Goal: Contribute content: Add original content to the website for others to see

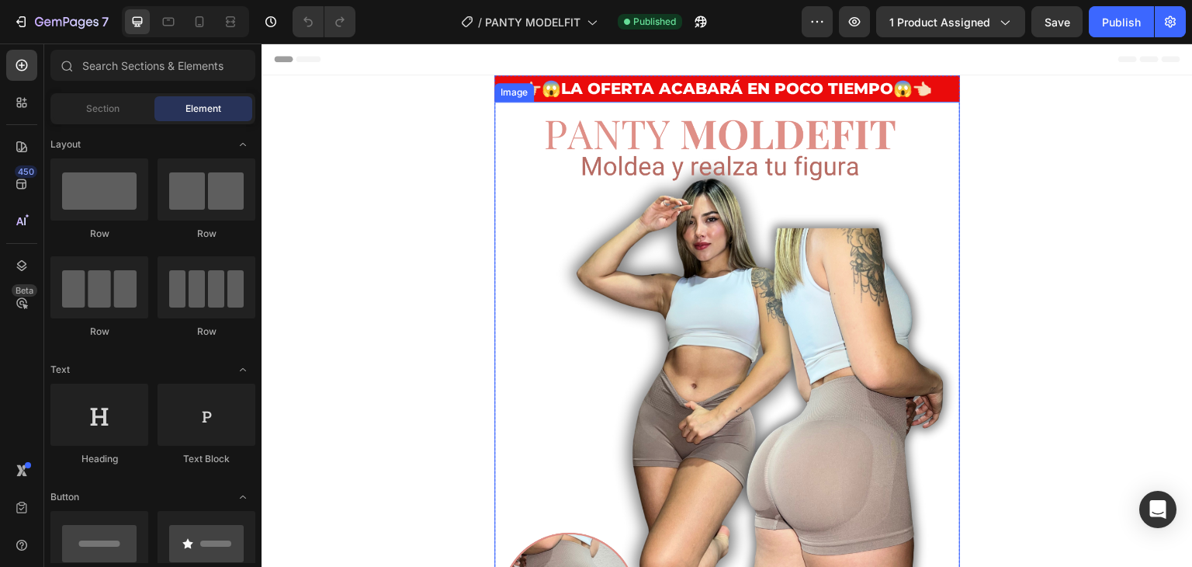
click at [676, 252] on img at bounding box center [728, 468] width 466 height 733
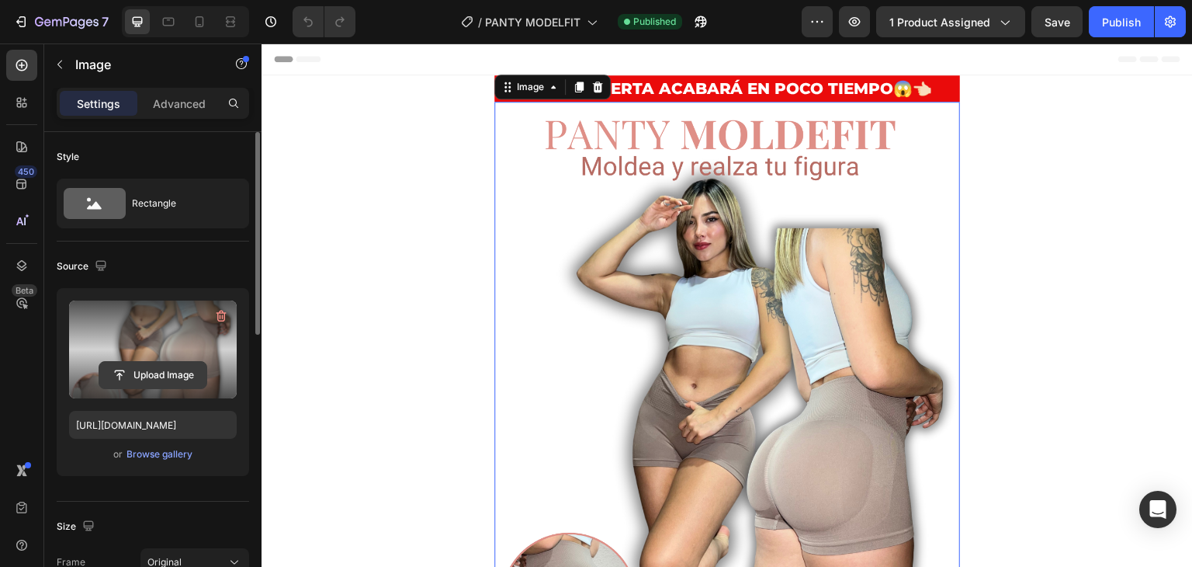
click at [136, 369] on input "file" at bounding box center [152, 375] width 107 height 26
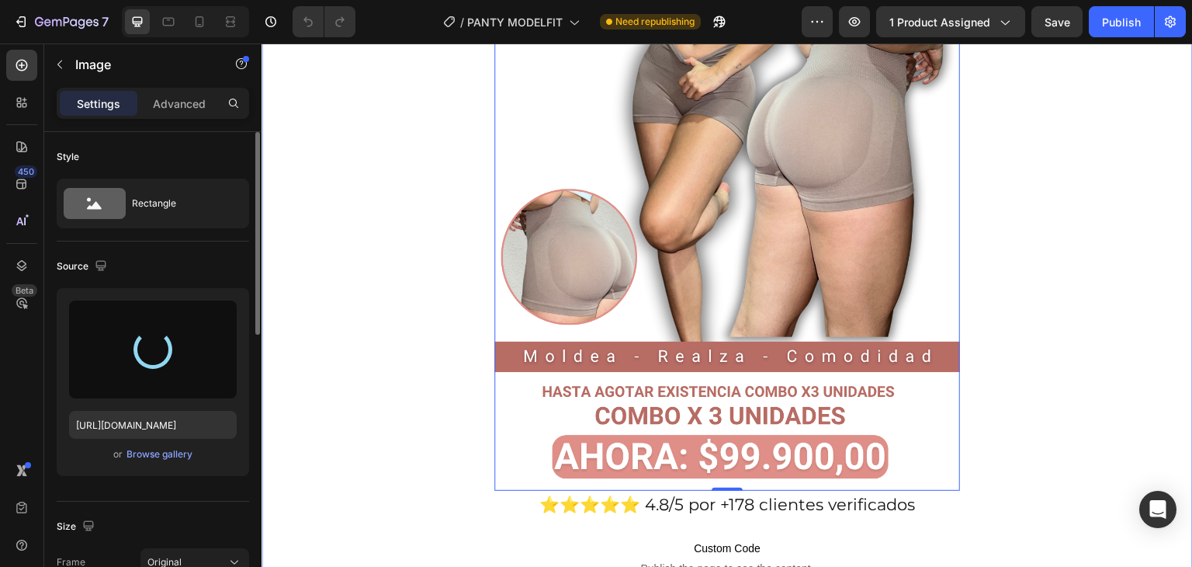
scroll to position [388, 0]
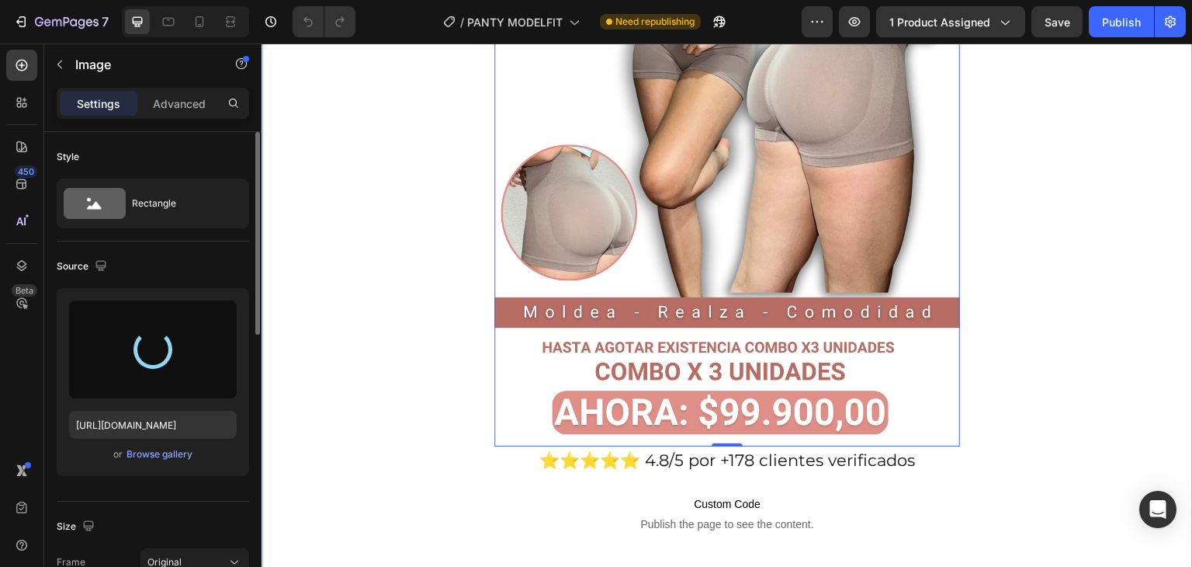
type input "[URL][DOMAIN_NAME]"
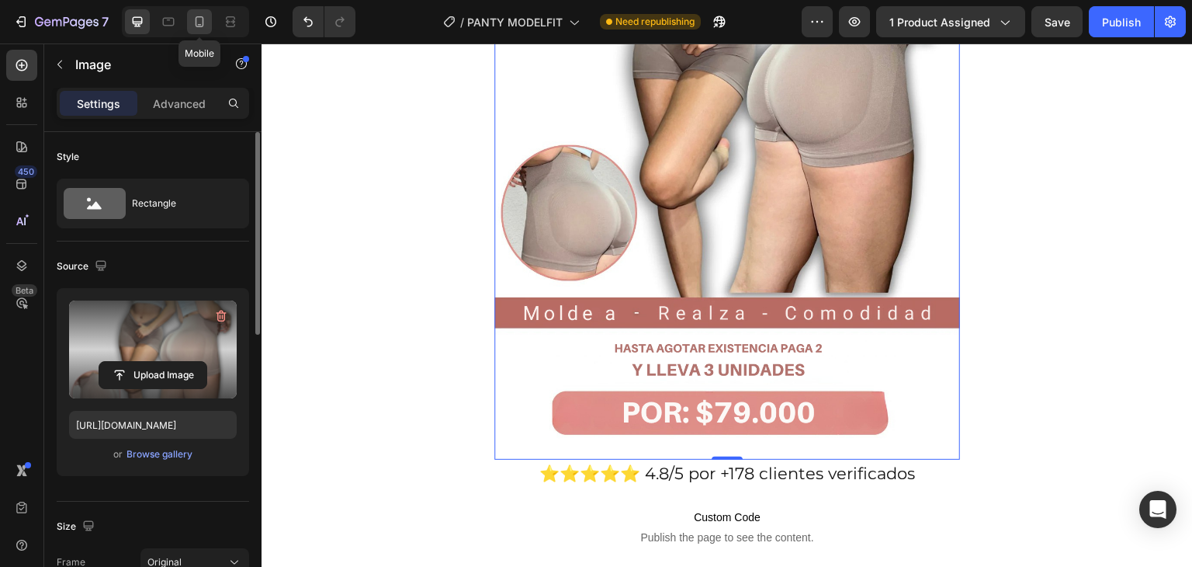
click at [196, 22] on icon at bounding box center [200, 21] width 9 height 11
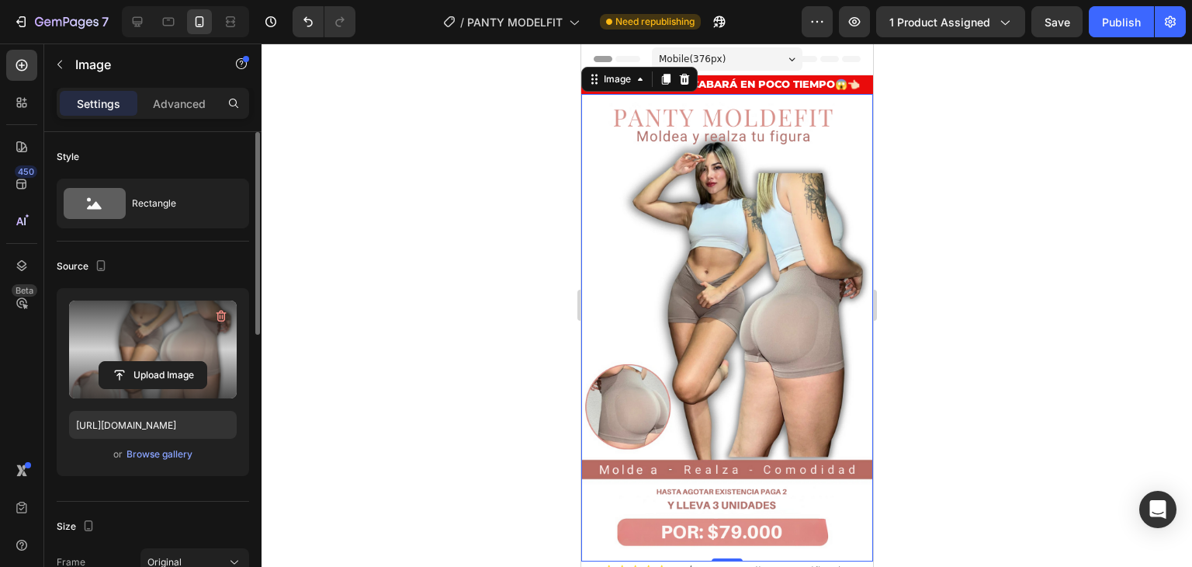
click at [743, 306] on img at bounding box center [727, 327] width 292 height 467
click at [140, 24] on icon at bounding box center [138, 22] width 10 height 10
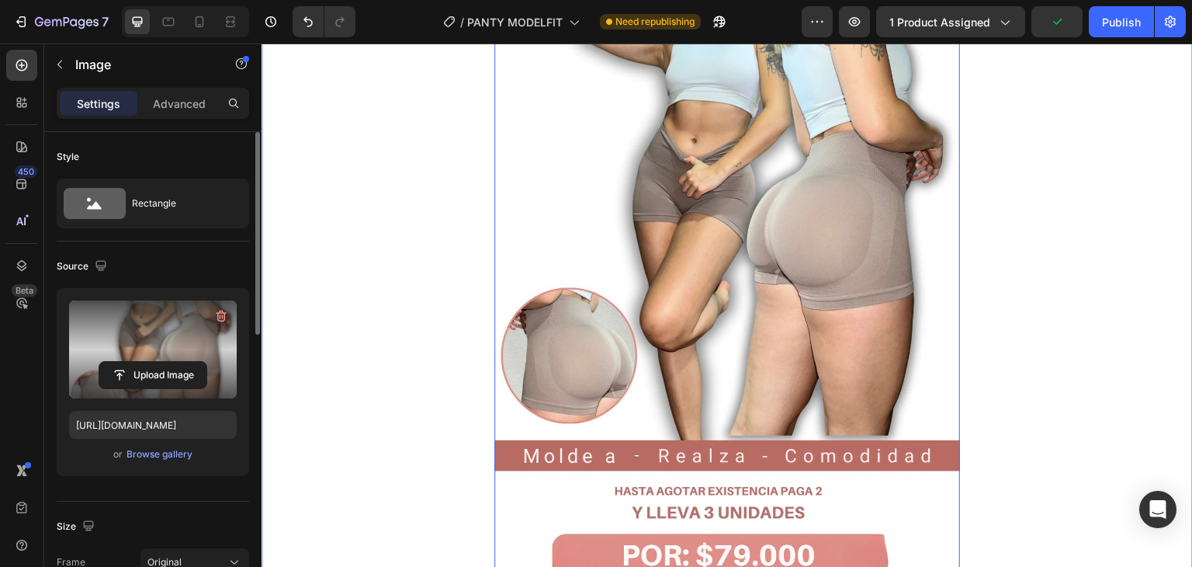
scroll to position [314, 0]
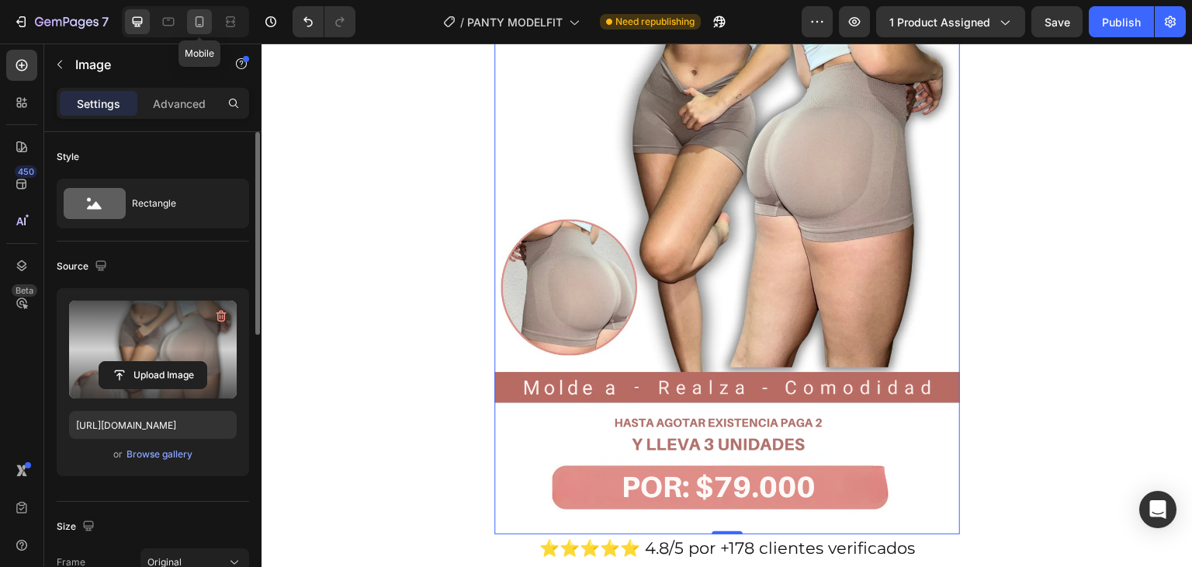
click at [199, 20] on icon at bounding box center [200, 22] width 16 height 16
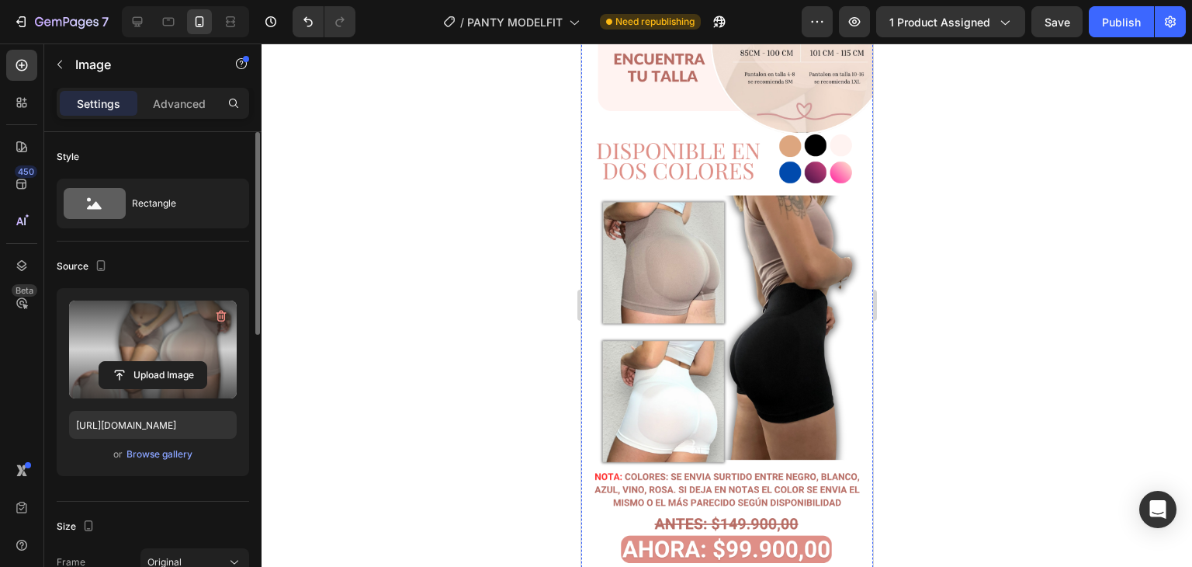
scroll to position [2795, 0]
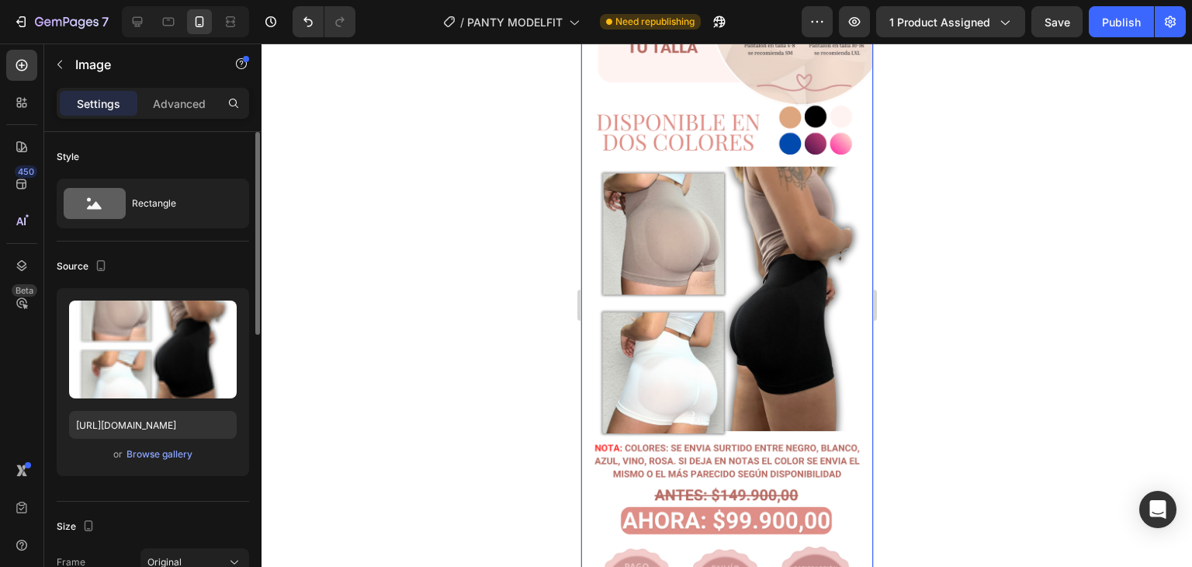
click at [724, 398] on img at bounding box center [727, 309] width 292 height 665
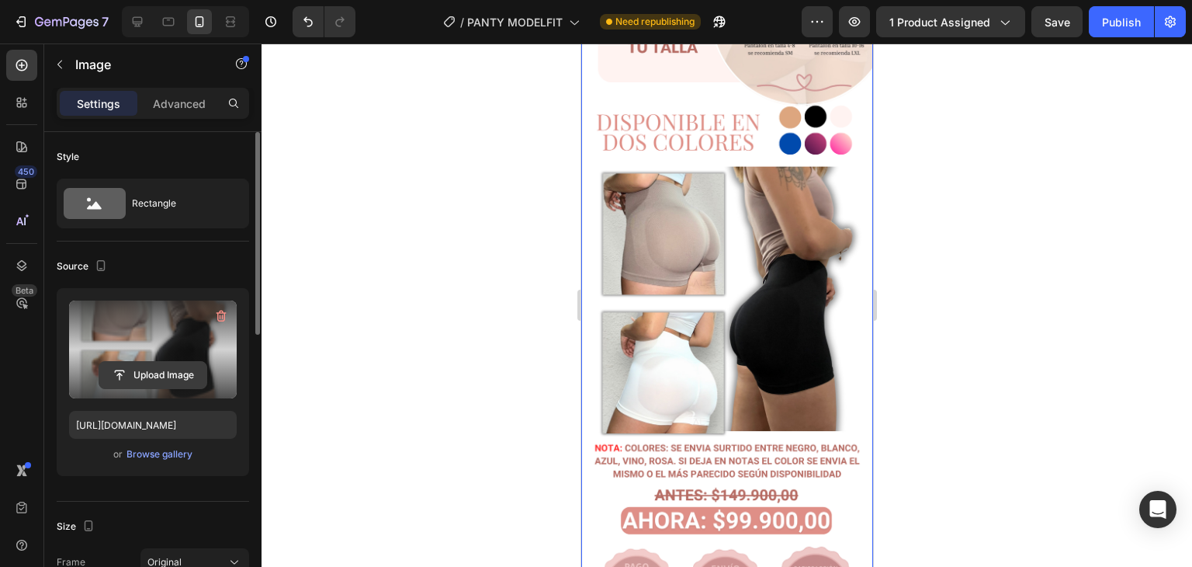
click at [149, 372] on input "file" at bounding box center [152, 375] width 107 height 26
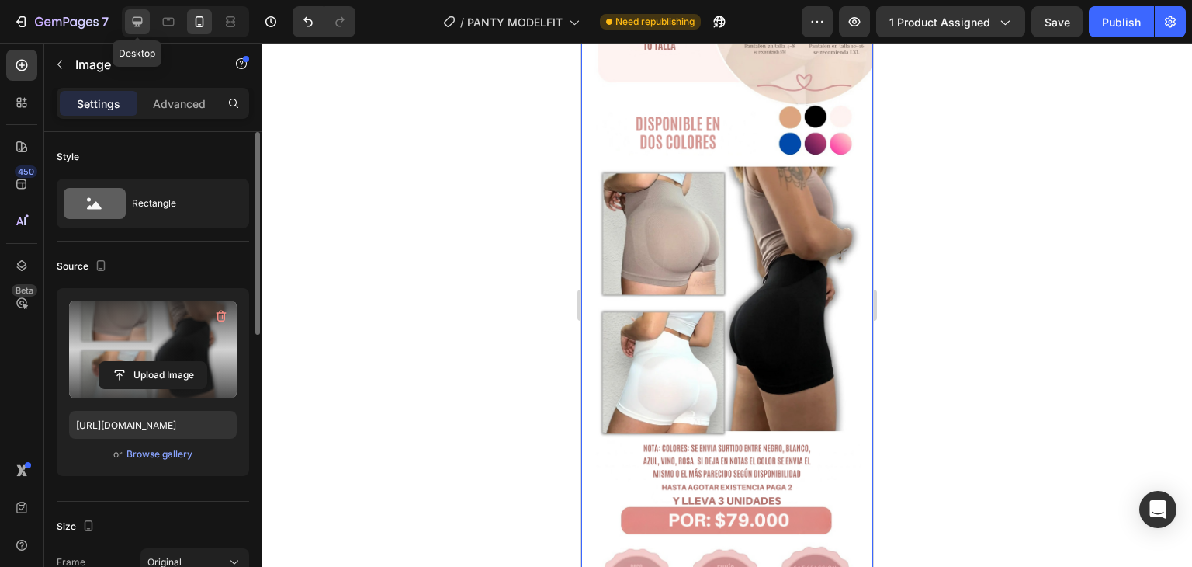
click at [135, 18] on icon at bounding box center [138, 22] width 16 height 16
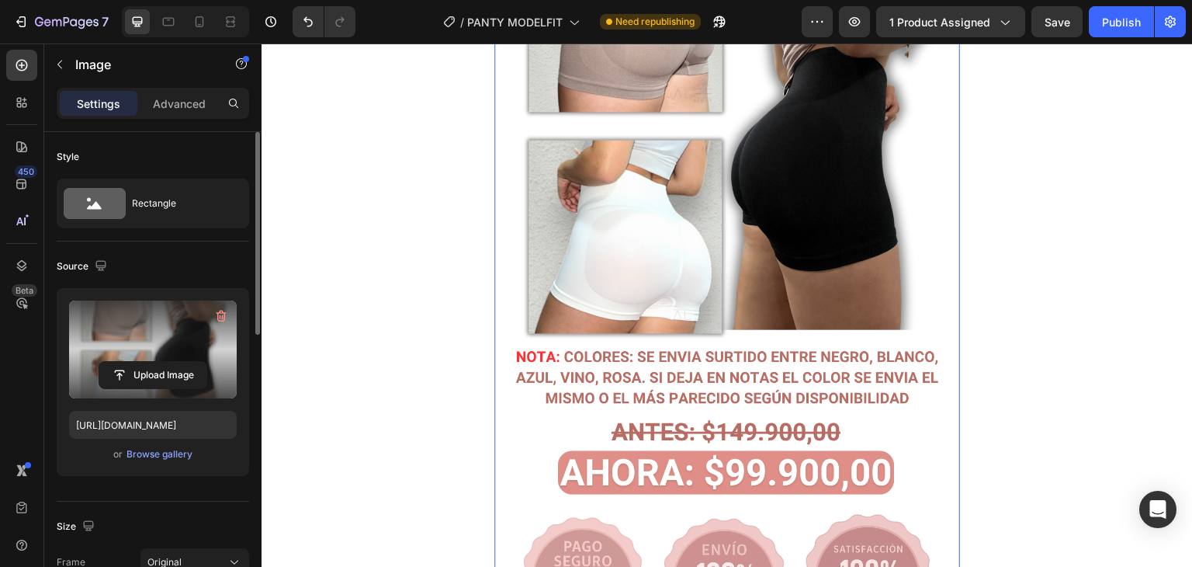
scroll to position [4606, 0]
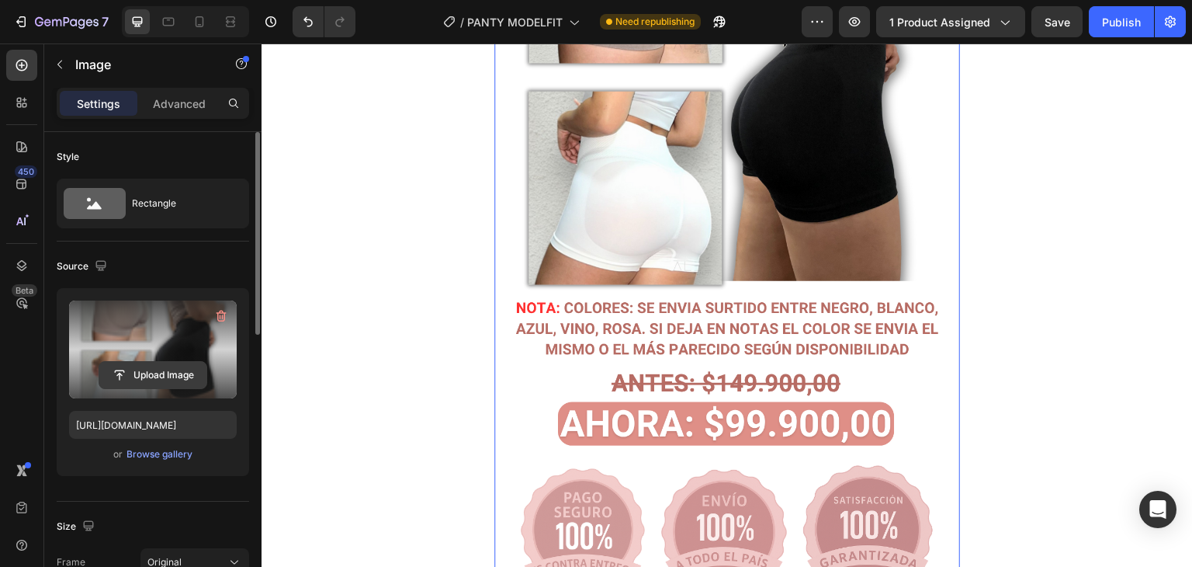
click at [123, 370] on input "file" at bounding box center [152, 375] width 107 height 26
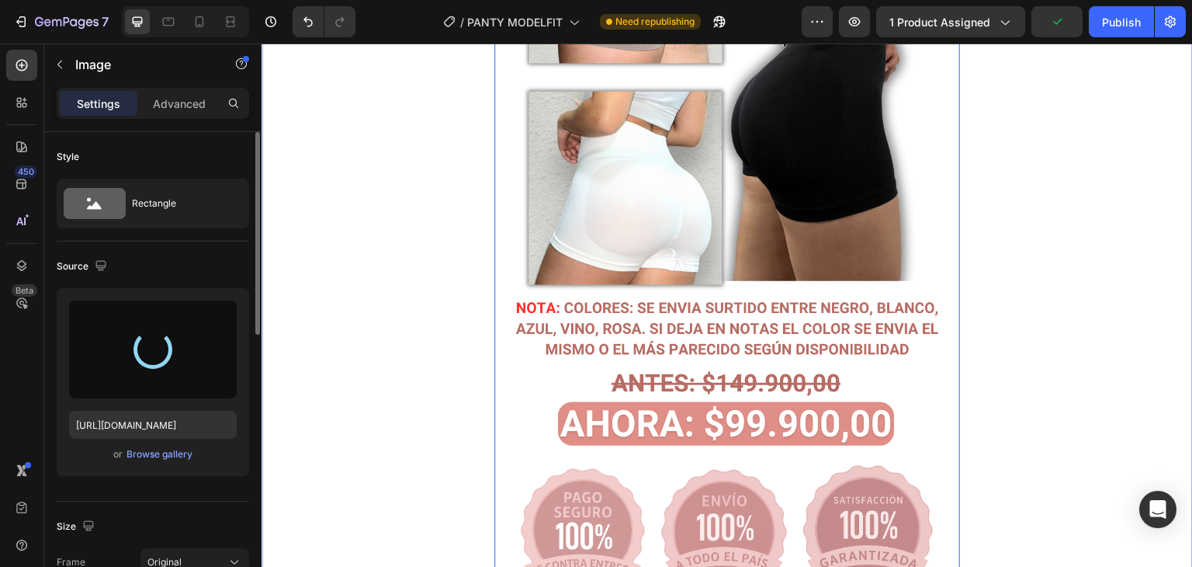
type input "[URL][DOMAIN_NAME]"
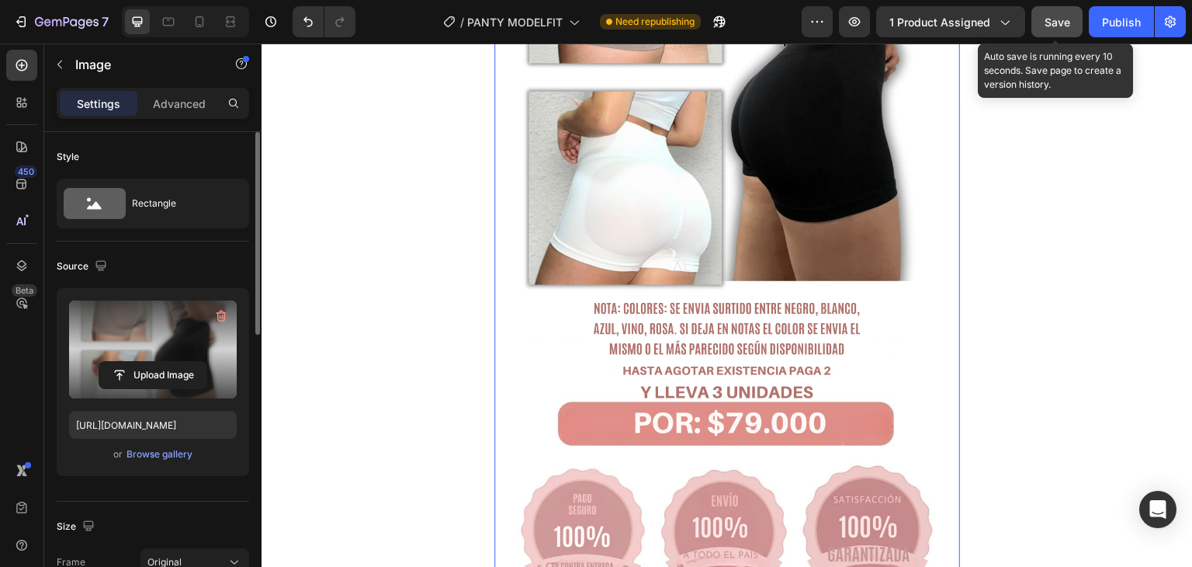
click at [1074, 19] on button "Save" at bounding box center [1057, 21] width 51 height 31
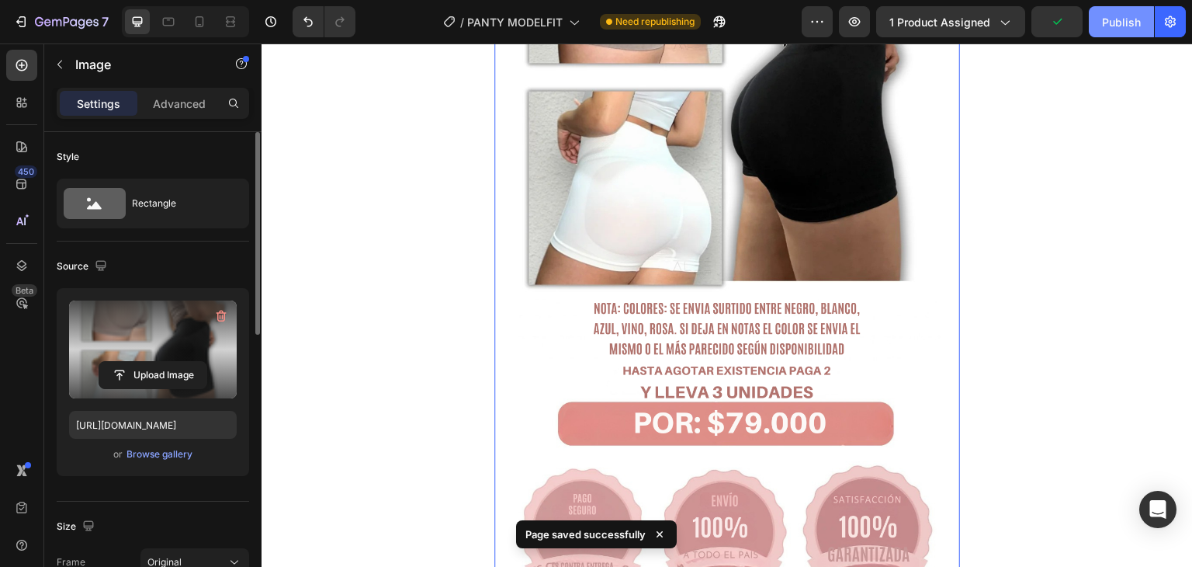
click at [1126, 22] on div "Publish" at bounding box center [1121, 22] width 39 height 16
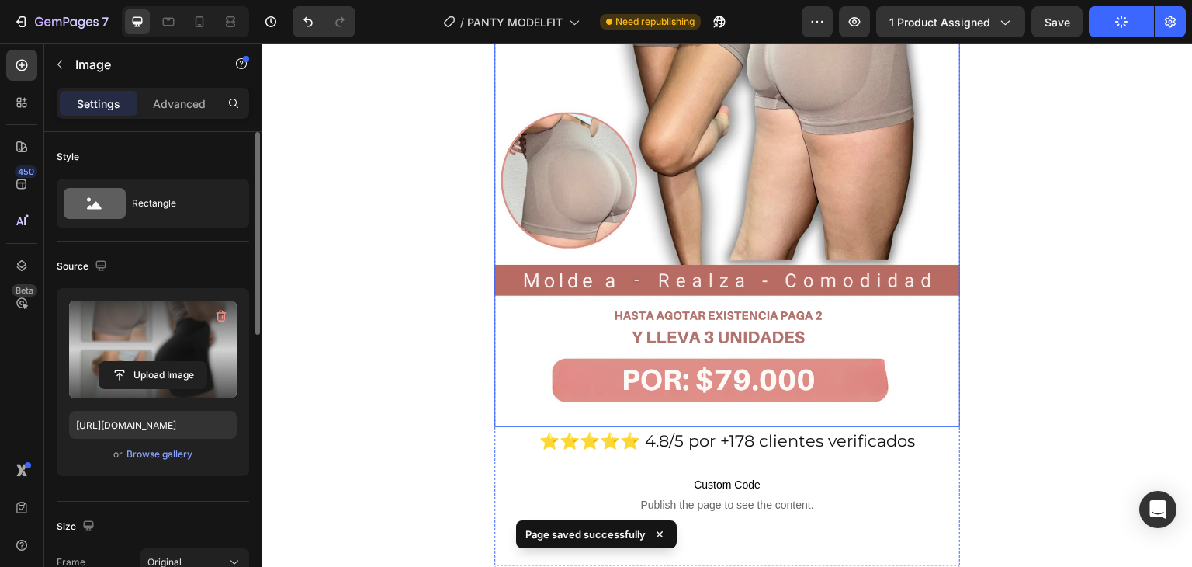
scroll to position [466, 0]
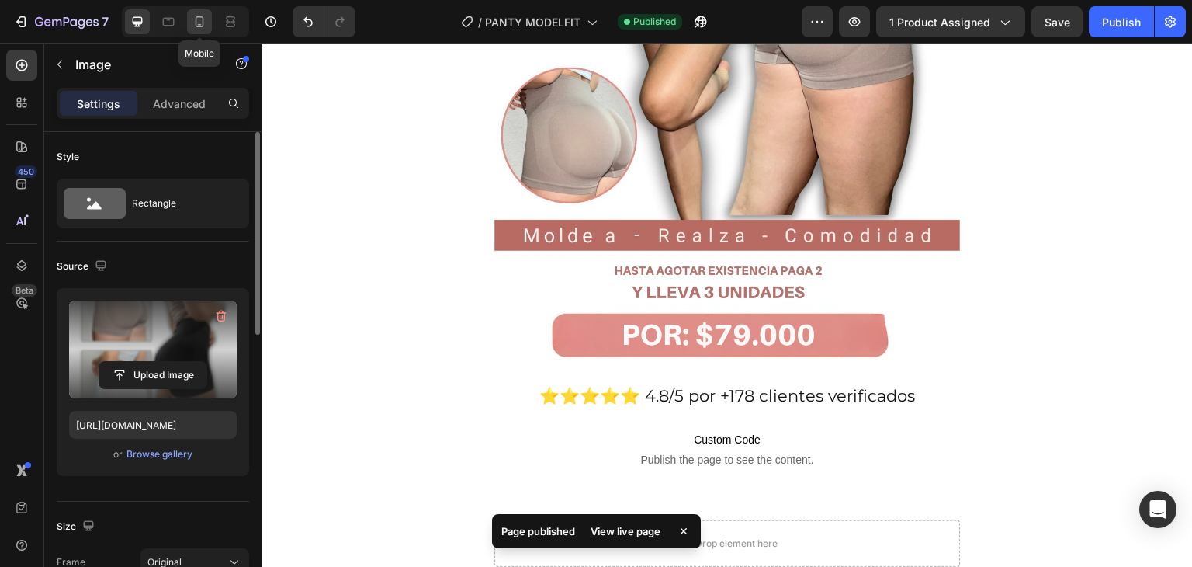
click at [199, 20] on icon at bounding box center [200, 22] width 16 height 16
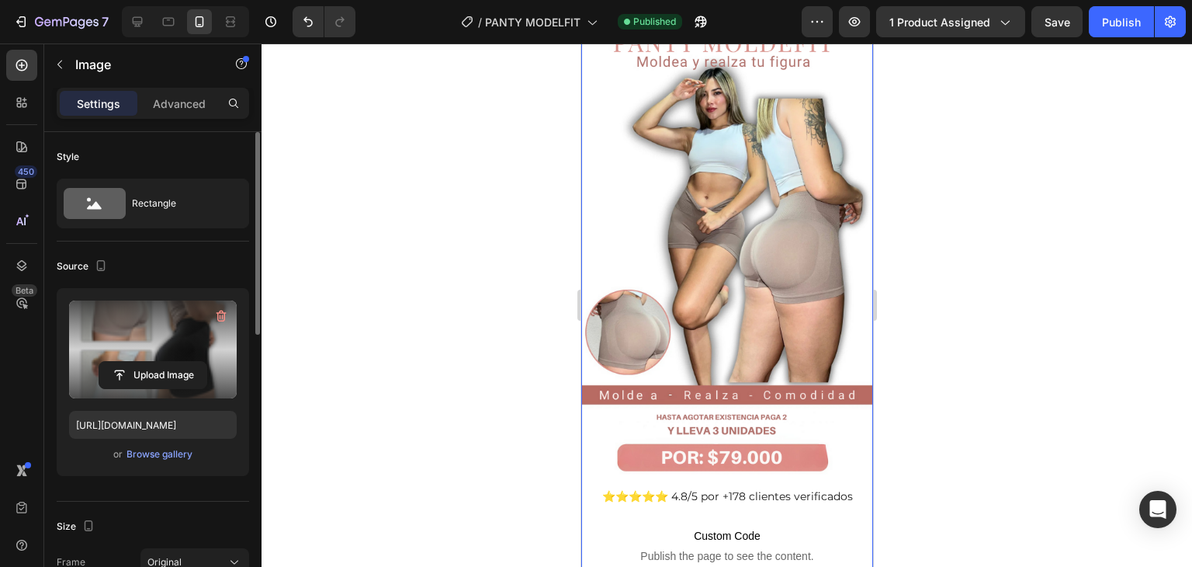
scroll to position [388, 0]
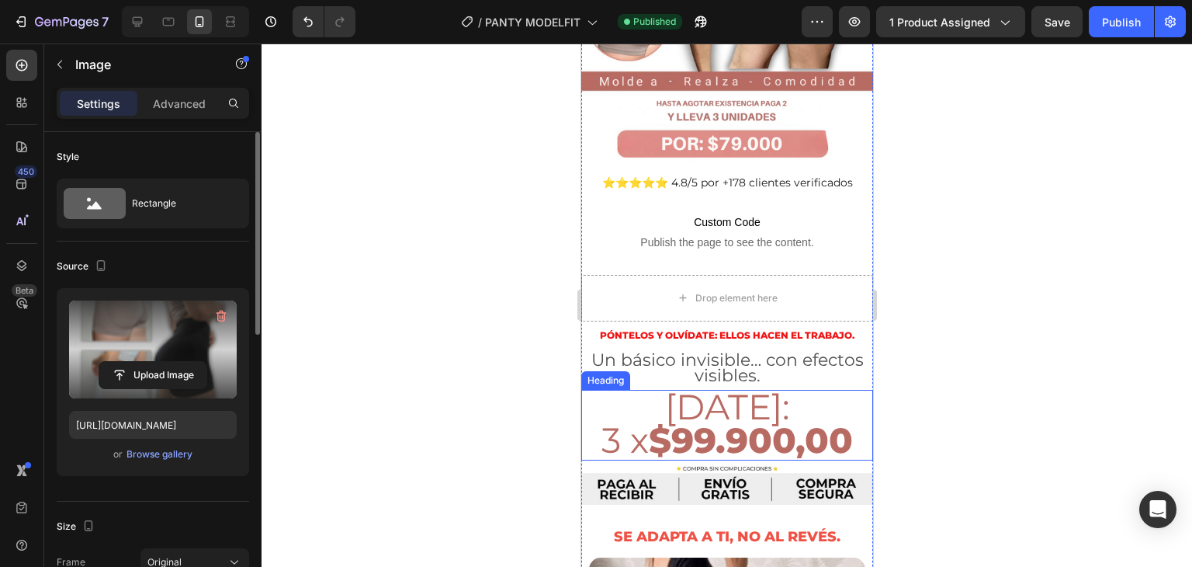
click at [724, 418] on strong "$99.900,00" at bounding box center [750, 439] width 204 height 43
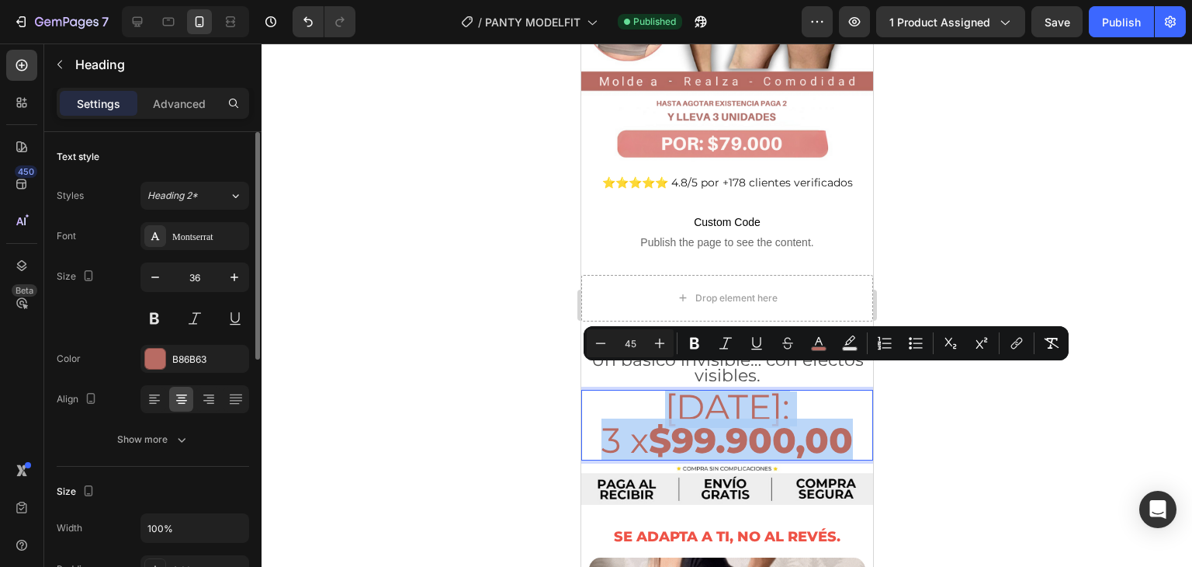
drag, startPoint x: 853, startPoint y: 420, endPoint x: 668, endPoint y: 397, distance: 186.1
click at [668, 397] on p "[DATE]: 3 x $99.900,00" at bounding box center [726, 425] width 289 height 68
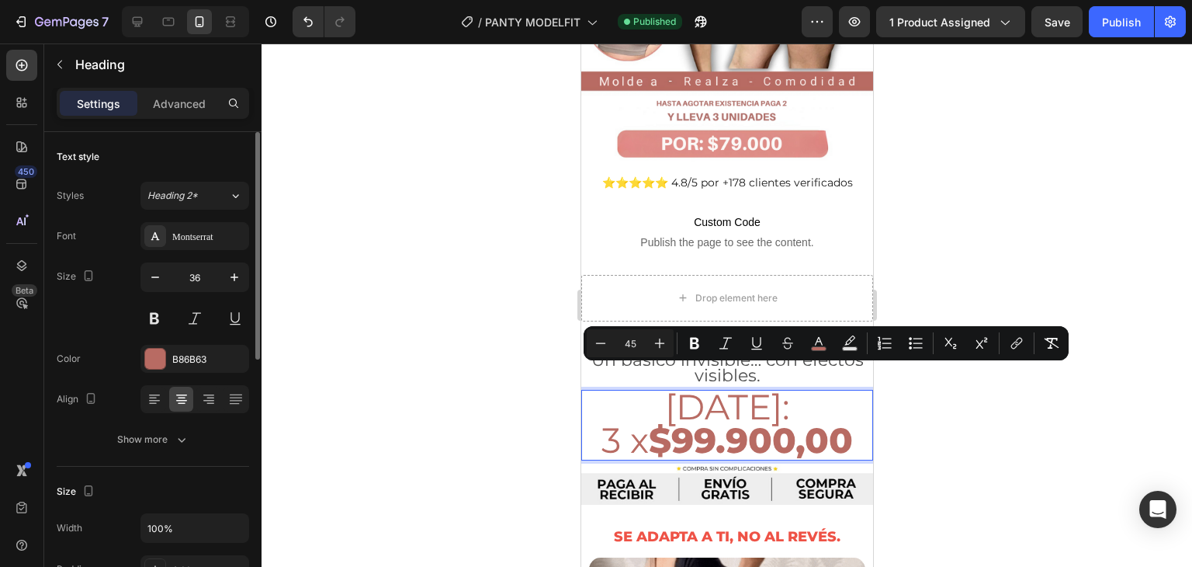
scroll to position [2, 0]
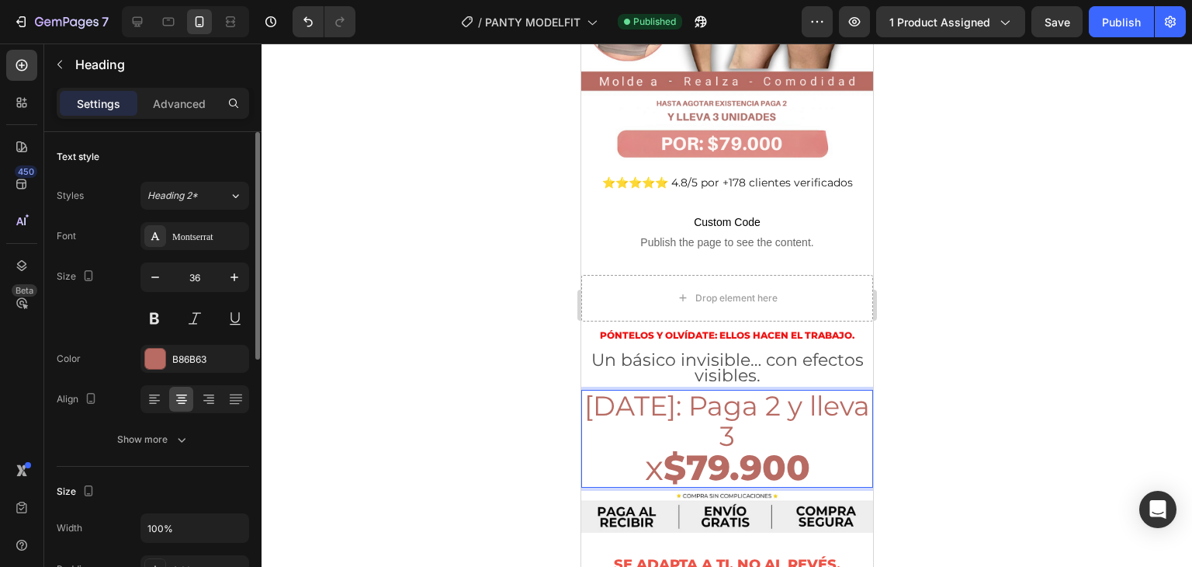
click at [679, 415] on p "[DATE]: Paga 2 y lleva 3 x $79.900" at bounding box center [726, 438] width 289 height 95
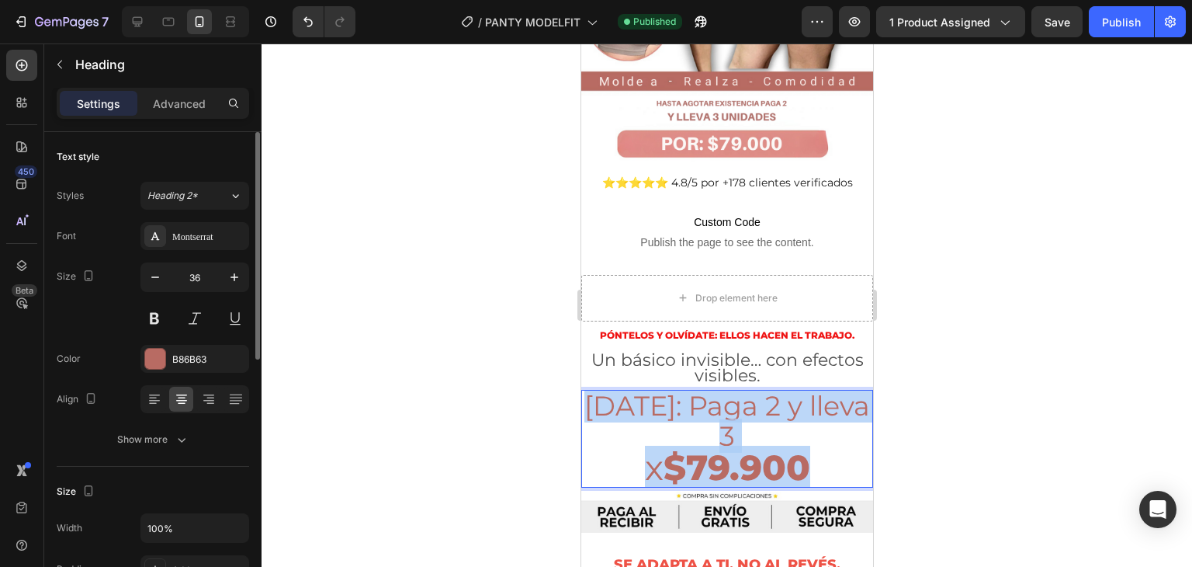
drag, startPoint x: 821, startPoint y: 450, endPoint x: 581, endPoint y: 401, distance: 244.1
click at [582, 401] on p "[DATE]: Paga 2 y lleva 3 x $79.900" at bounding box center [726, 438] width 289 height 95
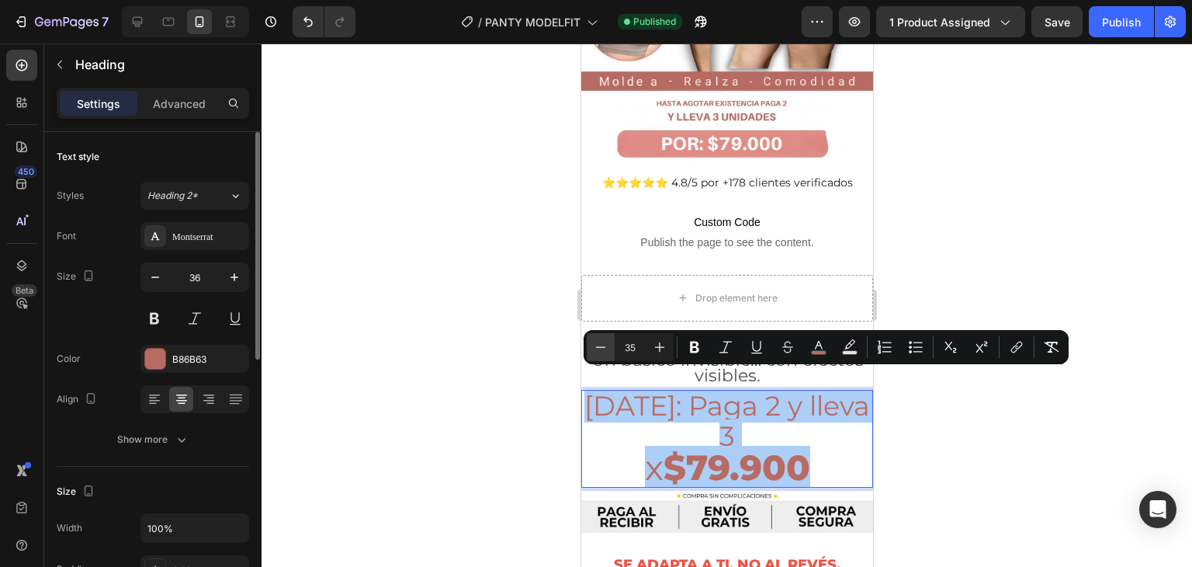
click at [604, 342] on icon "Editor contextual toolbar" at bounding box center [601, 347] width 16 height 16
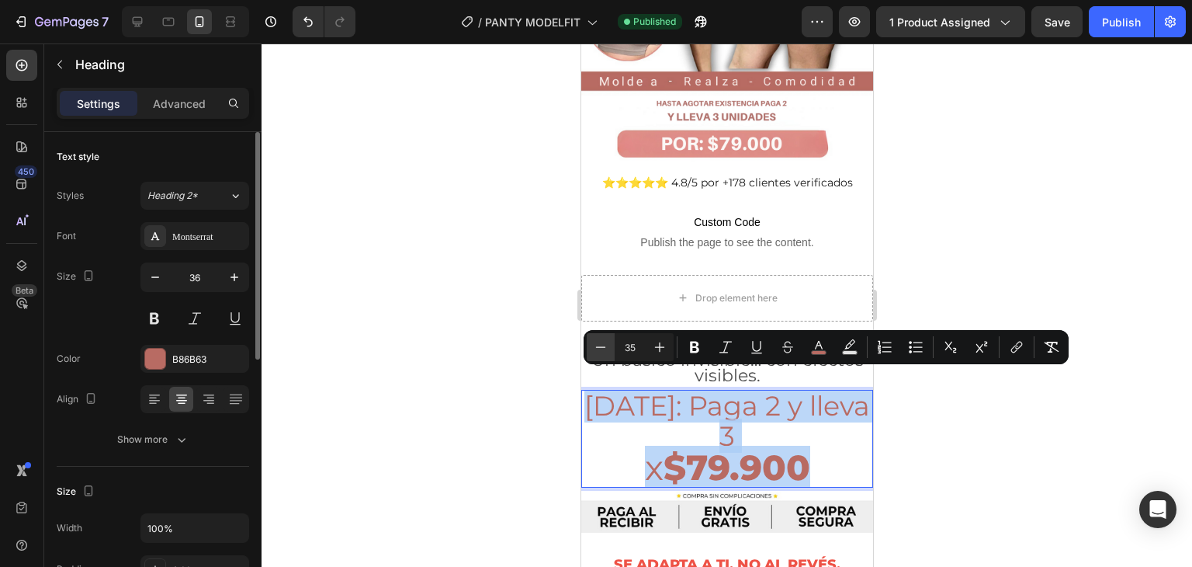
type input "34"
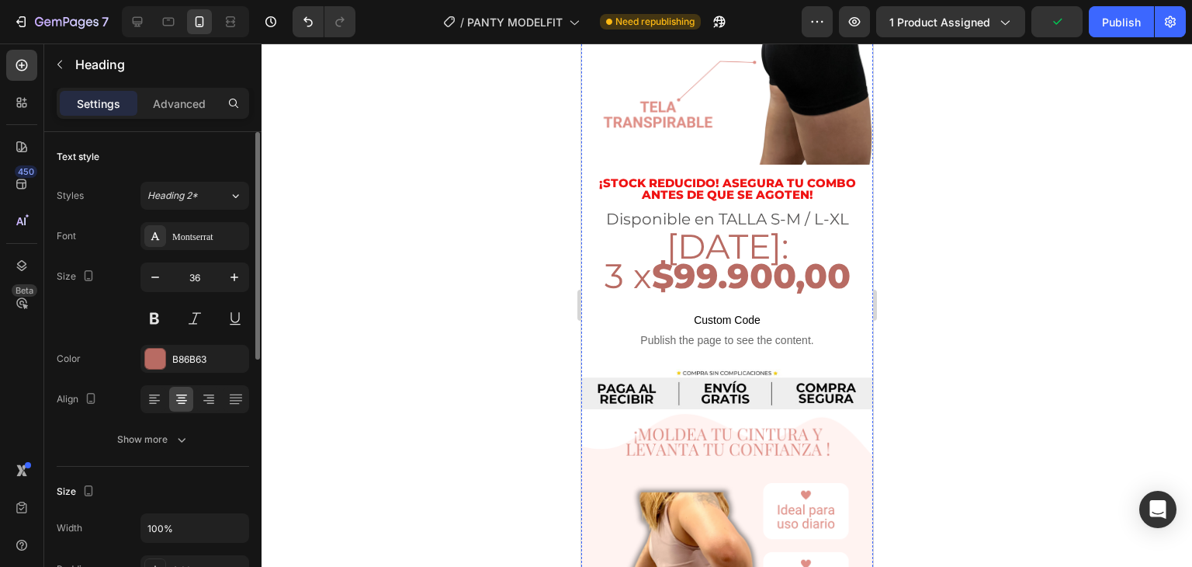
scroll to position [1708, 0]
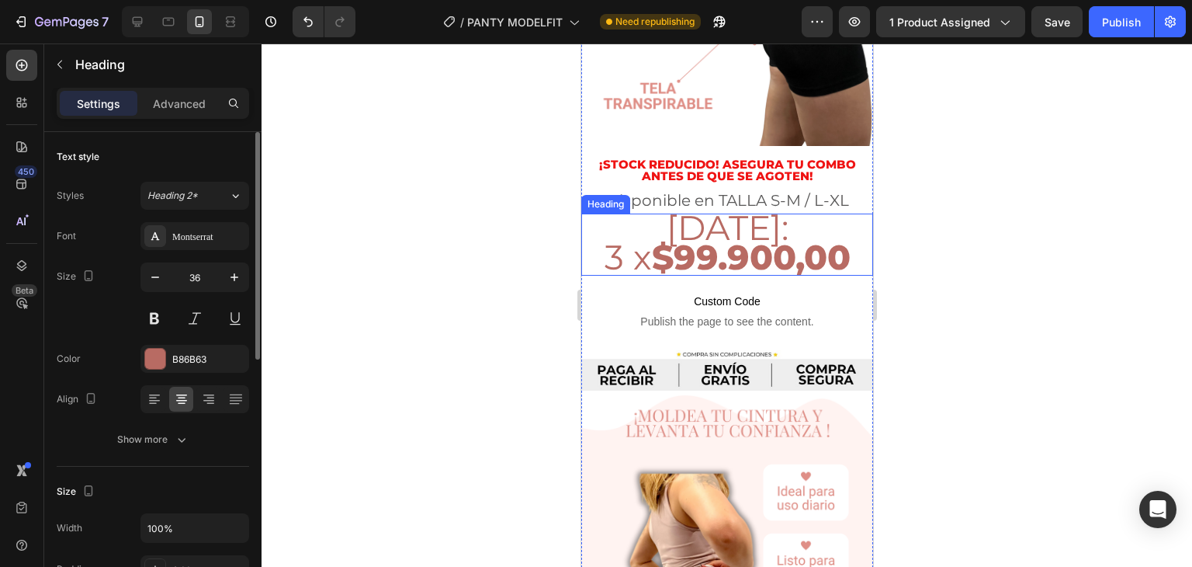
click at [719, 236] on strong "$99.900,00" at bounding box center [750, 257] width 199 height 42
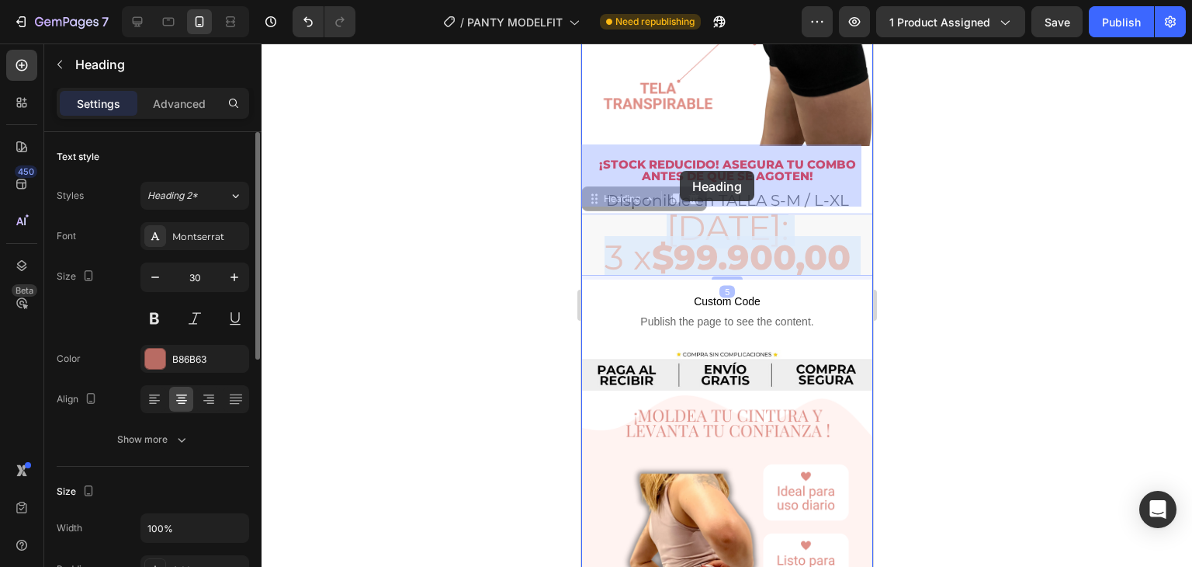
drag, startPoint x: 852, startPoint y: 191, endPoint x: 679, endPoint y: 171, distance: 173.5
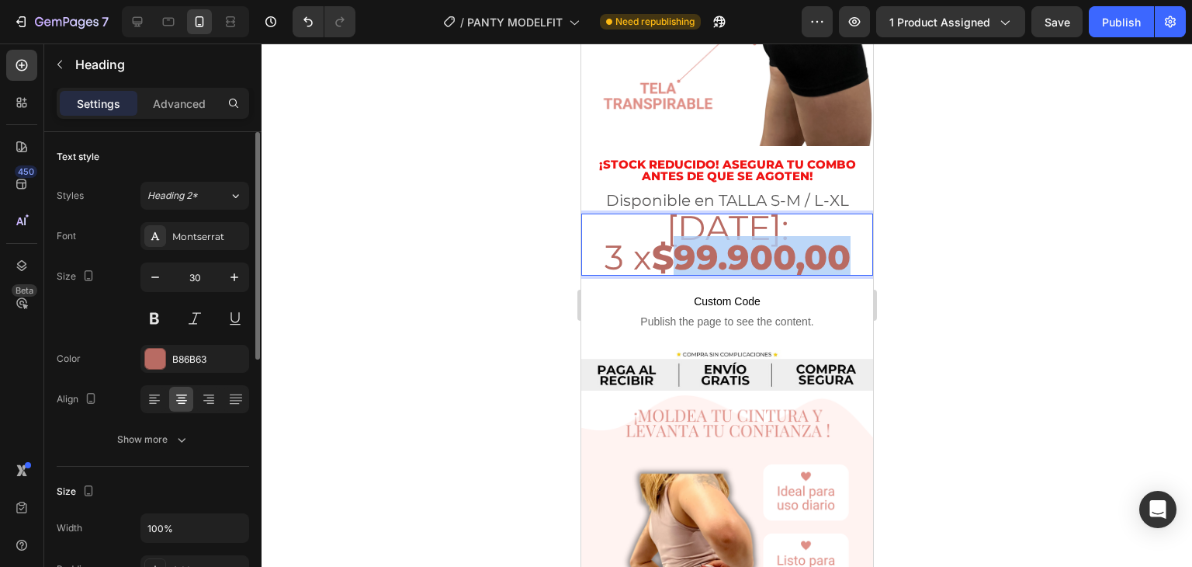
click at [678, 236] on strong "$99.900,00" at bounding box center [750, 257] width 199 height 42
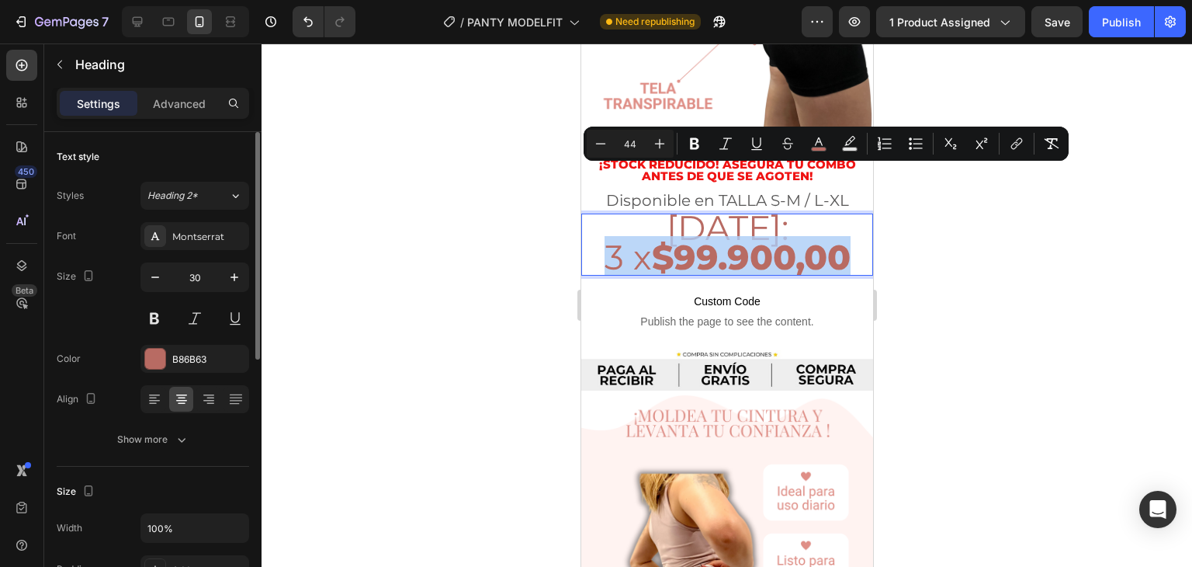
click at [657, 236] on strong "$99.900,00" at bounding box center [750, 257] width 199 height 42
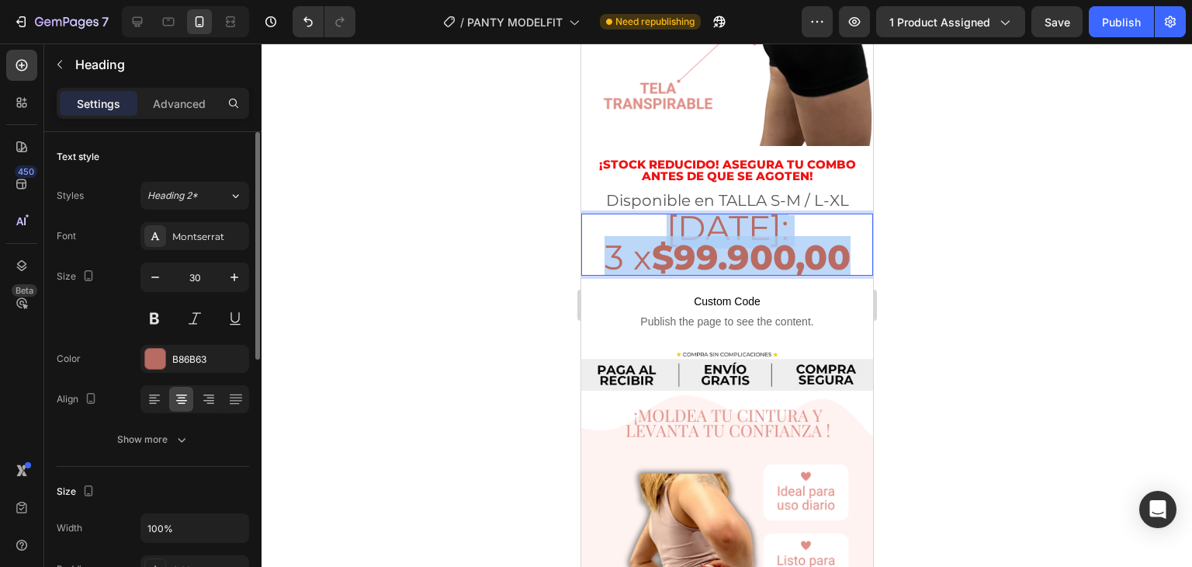
drag, startPoint x: 668, startPoint y: 159, endPoint x: 842, endPoint y: 186, distance: 175.9
click at [842, 215] on p "[DATE]: 3 x $99.900,00" at bounding box center [726, 244] width 289 height 59
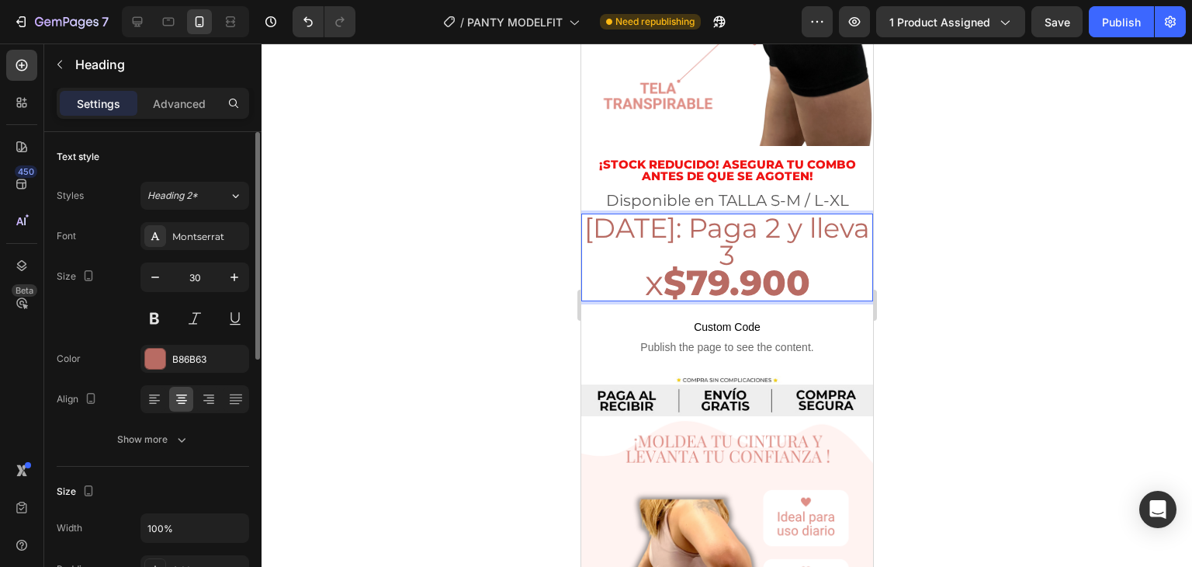
scroll to position [2, 0]
click at [811, 213] on p "[DATE]: Paga 2 y lleva 3 x $79.900" at bounding box center [726, 255] width 289 height 85
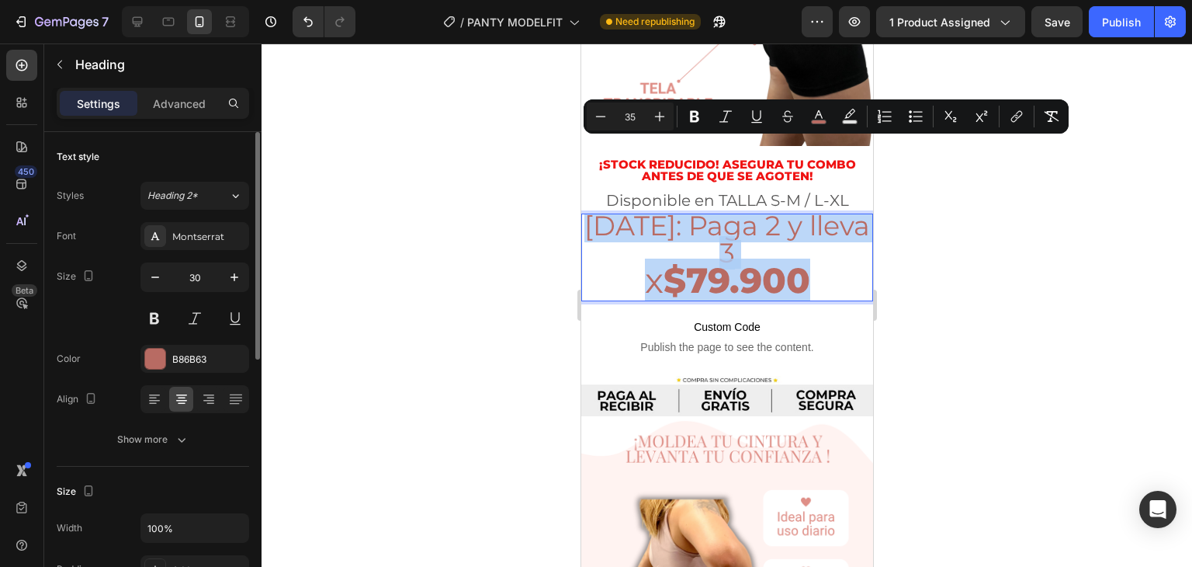
drag, startPoint x: 824, startPoint y: 207, endPoint x: 599, endPoint y: 161, distance: 228.8
click at [599, 213] on p "[DATE]: Paga 2 y lleva 3 x $79.900" at bounding box center [726, 255] width 289 height 85
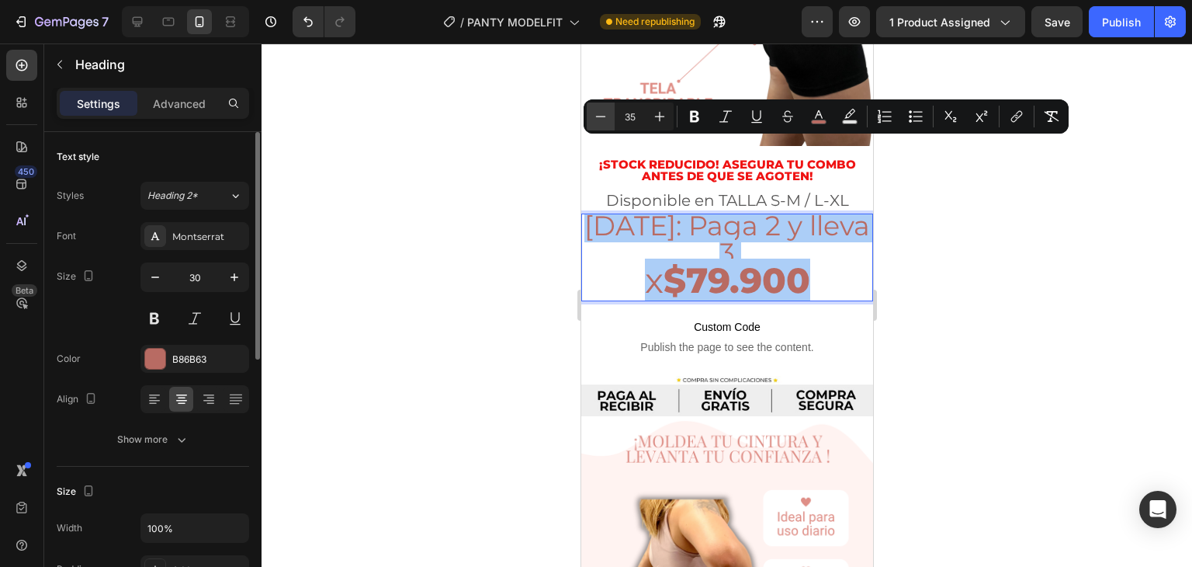
click at [606, 116] on icon "Editor contextual toolbar" at bounding box center [601, 117] width 16 height 16
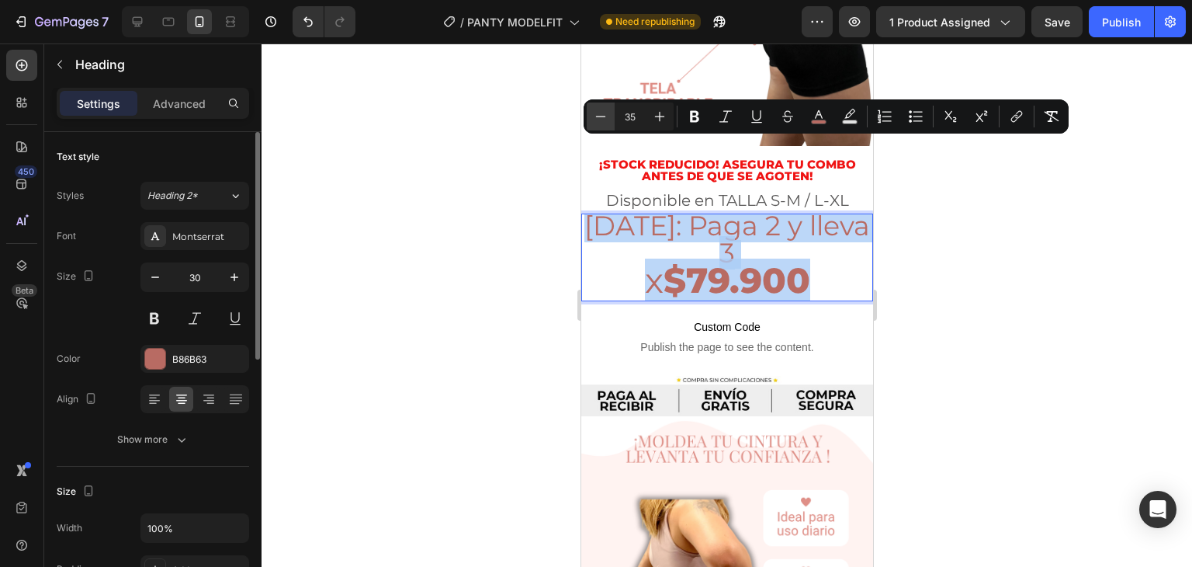
type input "34"
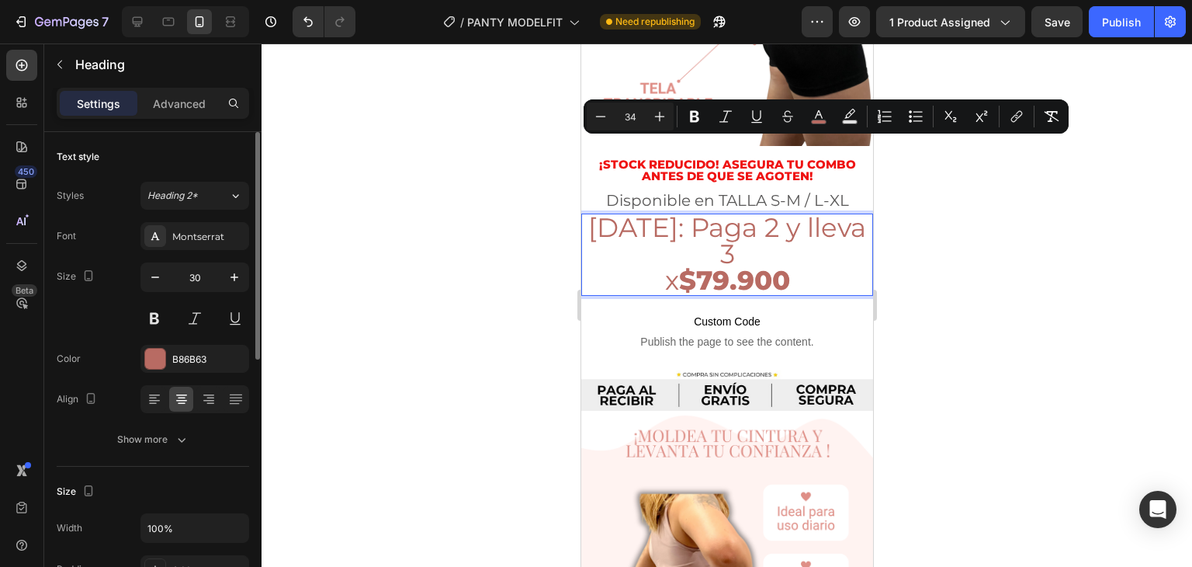
click at [929, 278] on div at bounding box center [727, 304] width 931 height 523
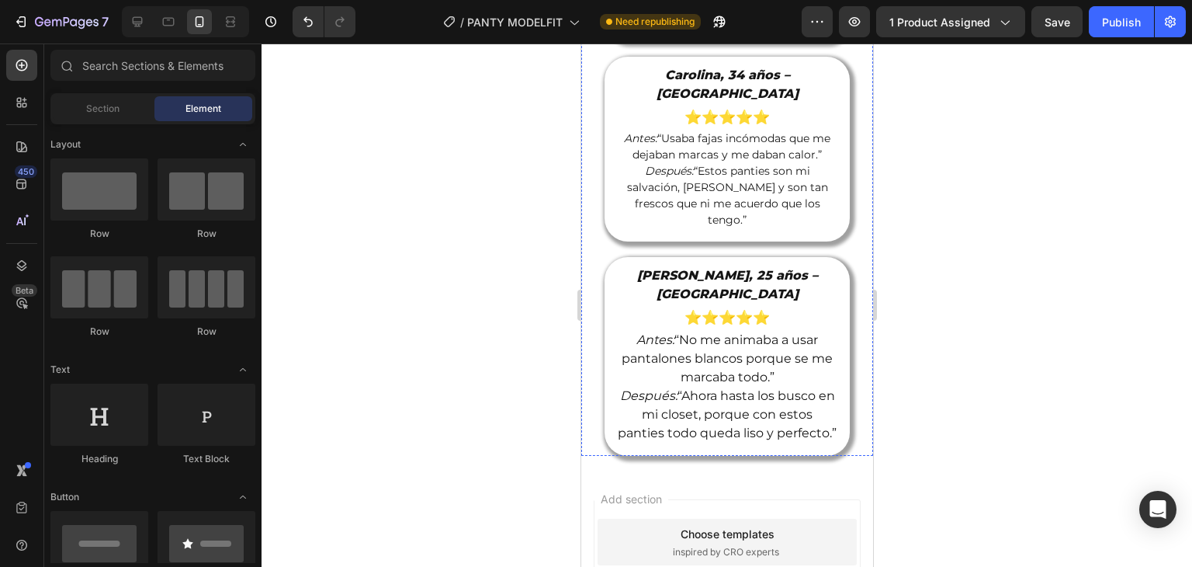
scroll to position [4233, 0]
click at [134, 21] on icon at bounding box center [138, 22] width 16 height 16
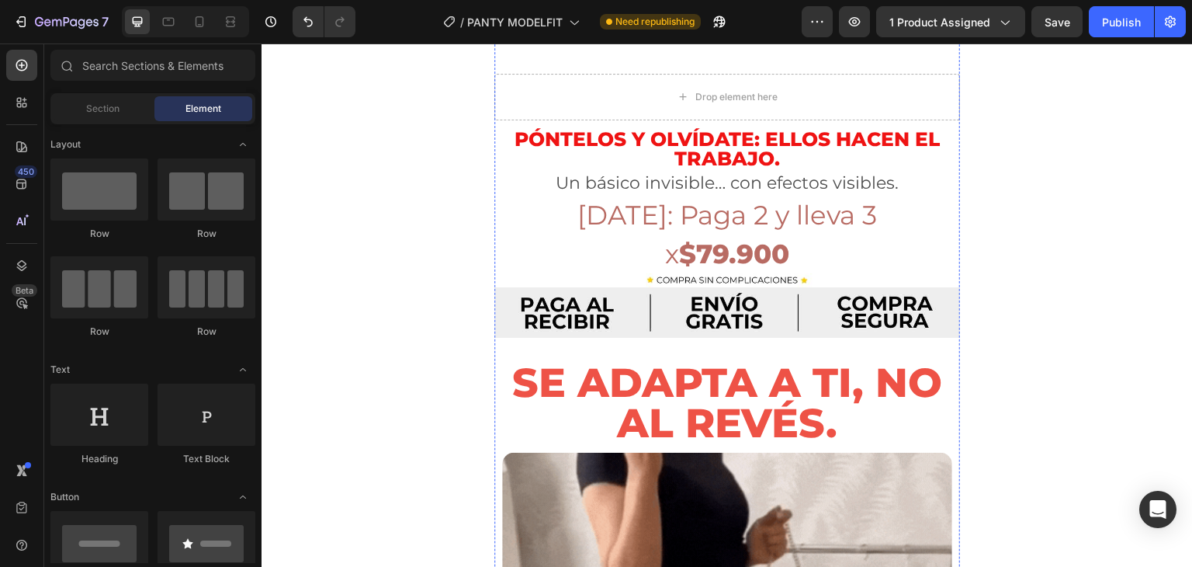
scroll to position [757, 0]
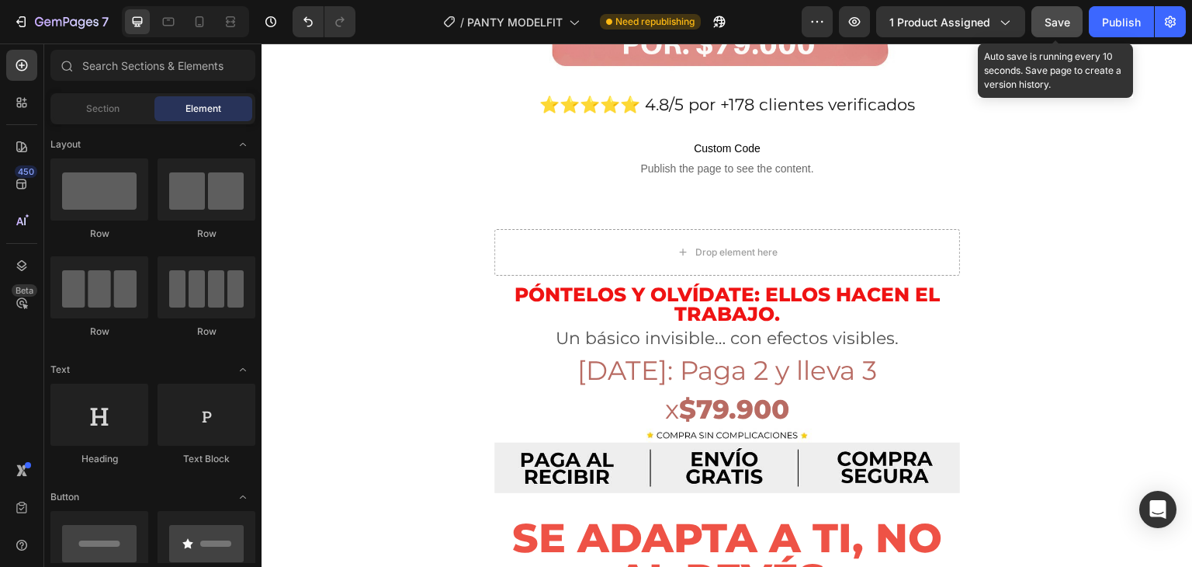
click at [1078, 24] on button "Save" at bounding box center [1057, 21] width 51 height 31
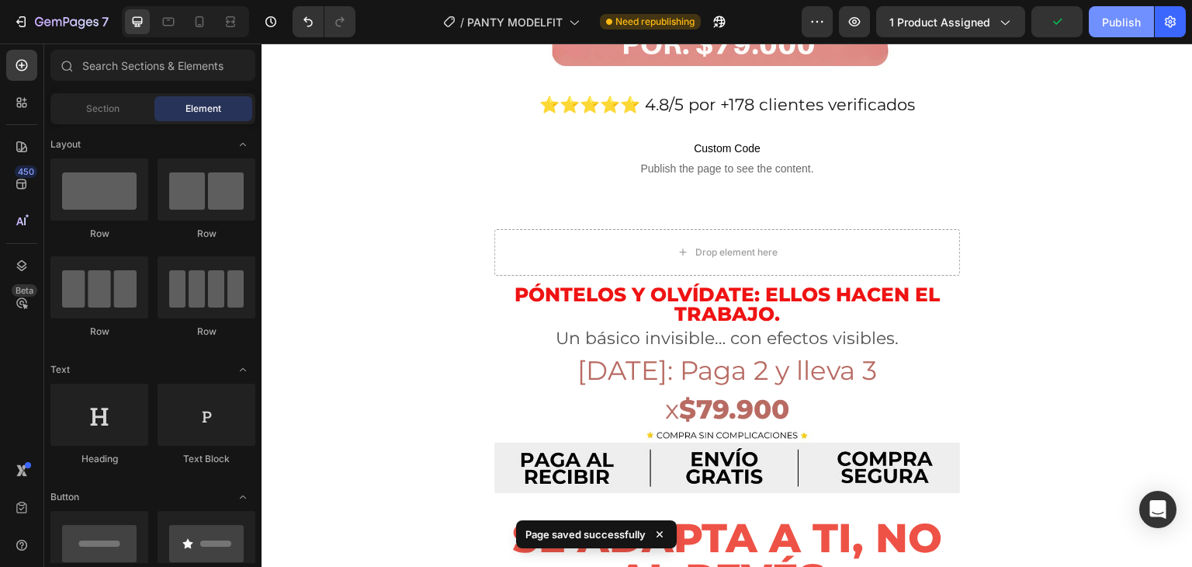
click at [1114, 19] on div "Publish" at bounding box center [1121, 22] width 39 height 16
